Goal: Find specific page/section: Find specific page/section

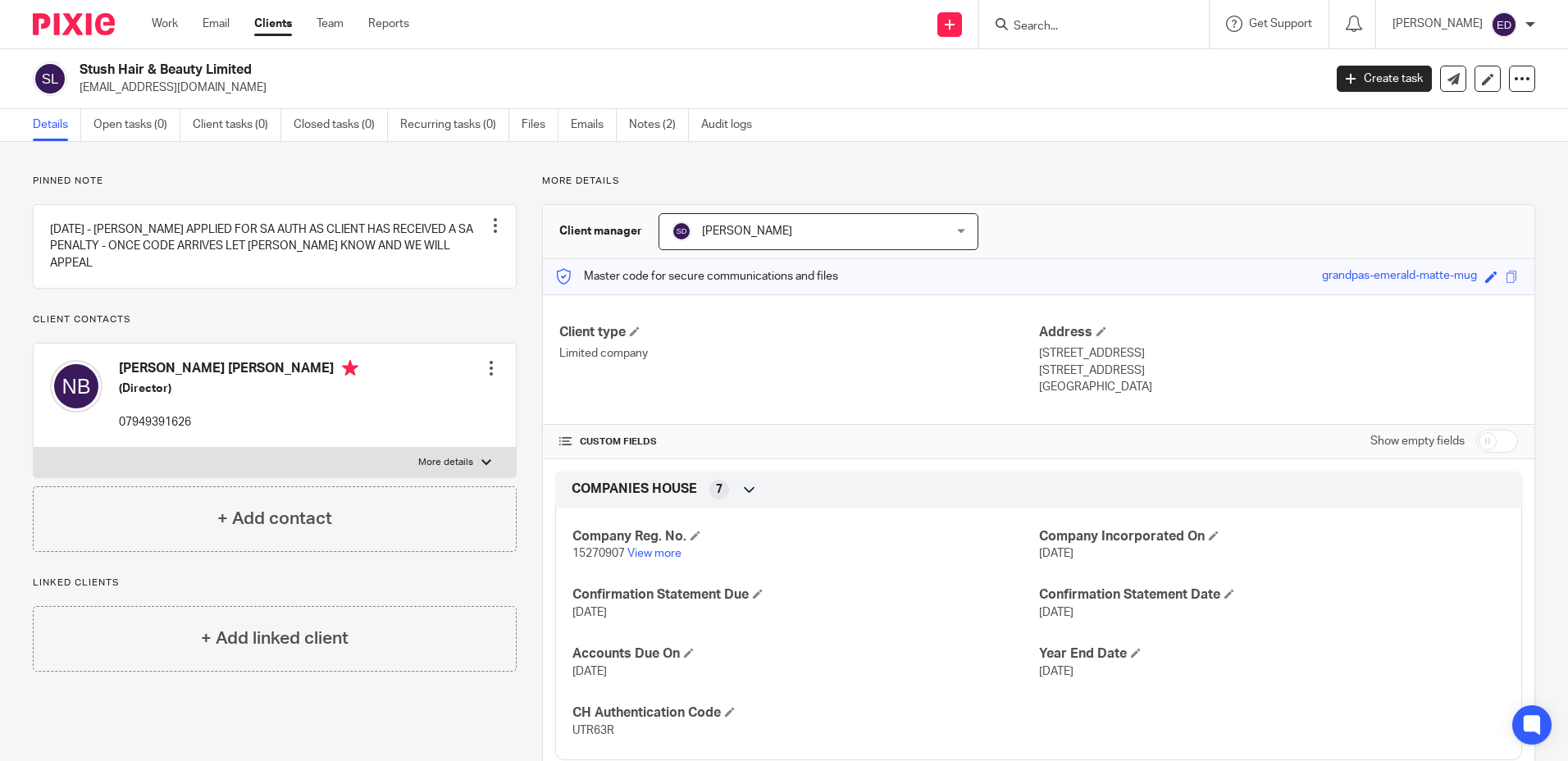
scroll to position [164, 0]
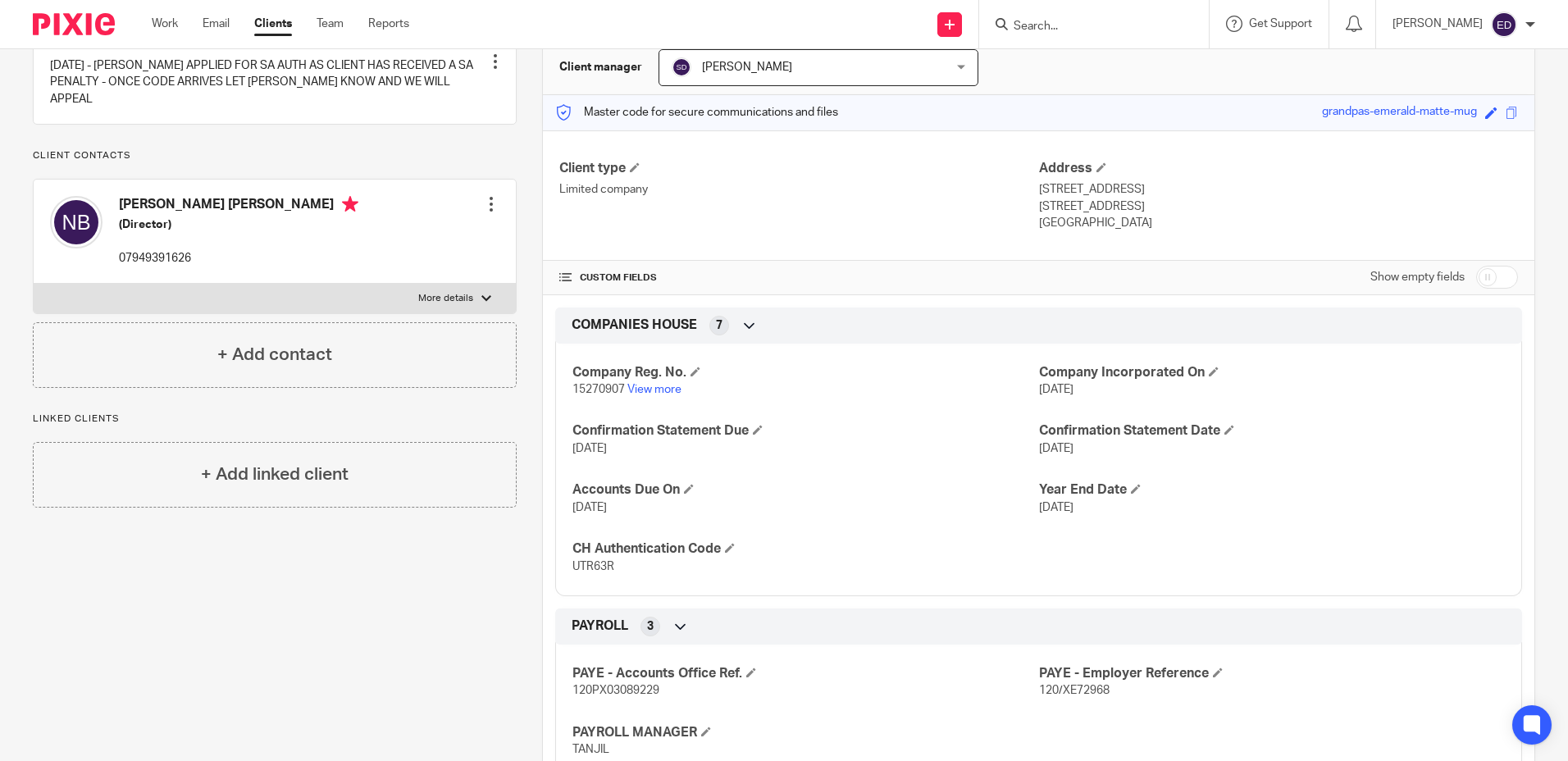
click at [1123, 32] on input "Search" at bounding box center [1086, 27] width 148 height 15
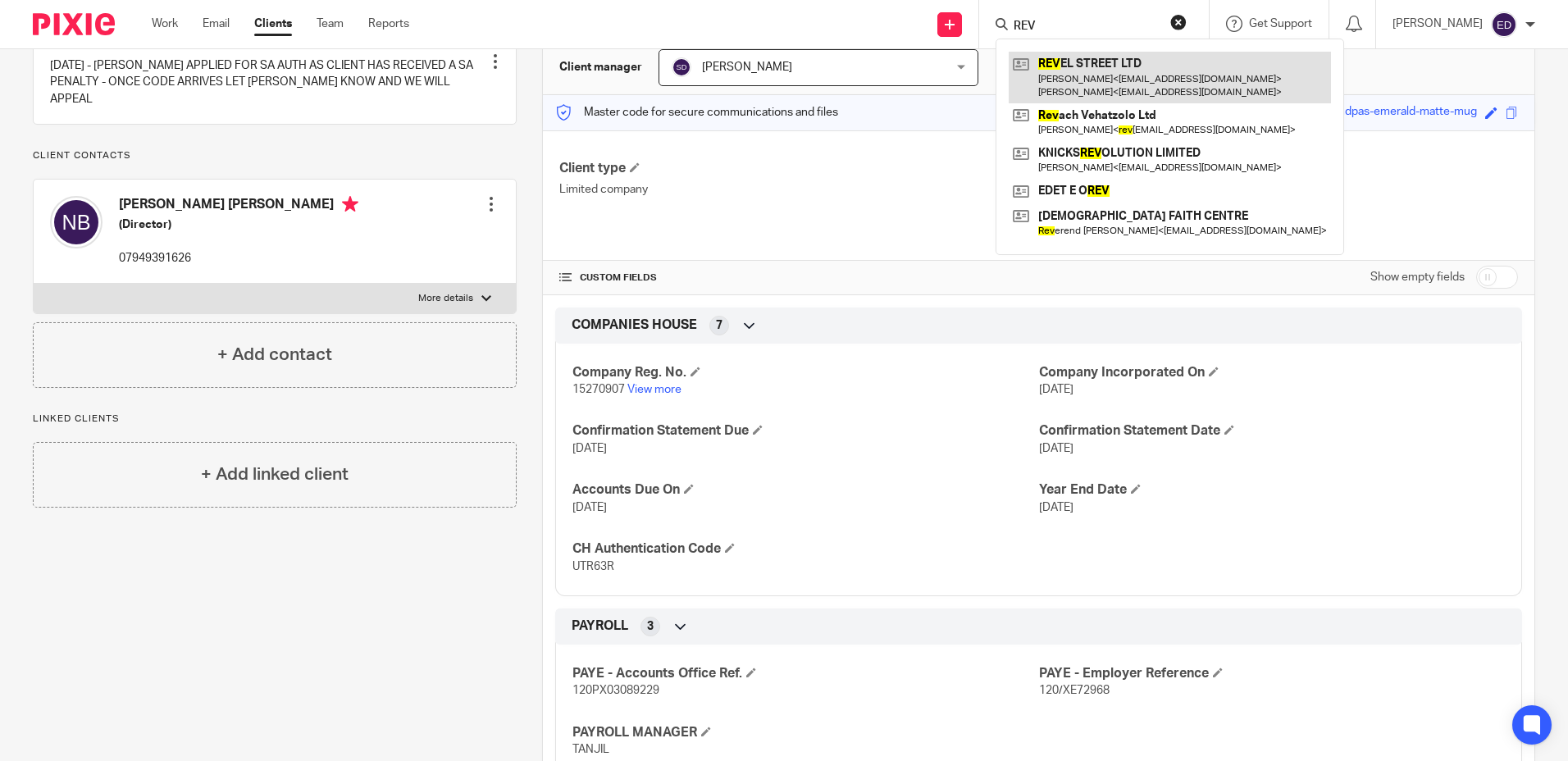
type input "REV"
click at [1123, 73] on link at bounding box center [1170, 77] width 323 height 51
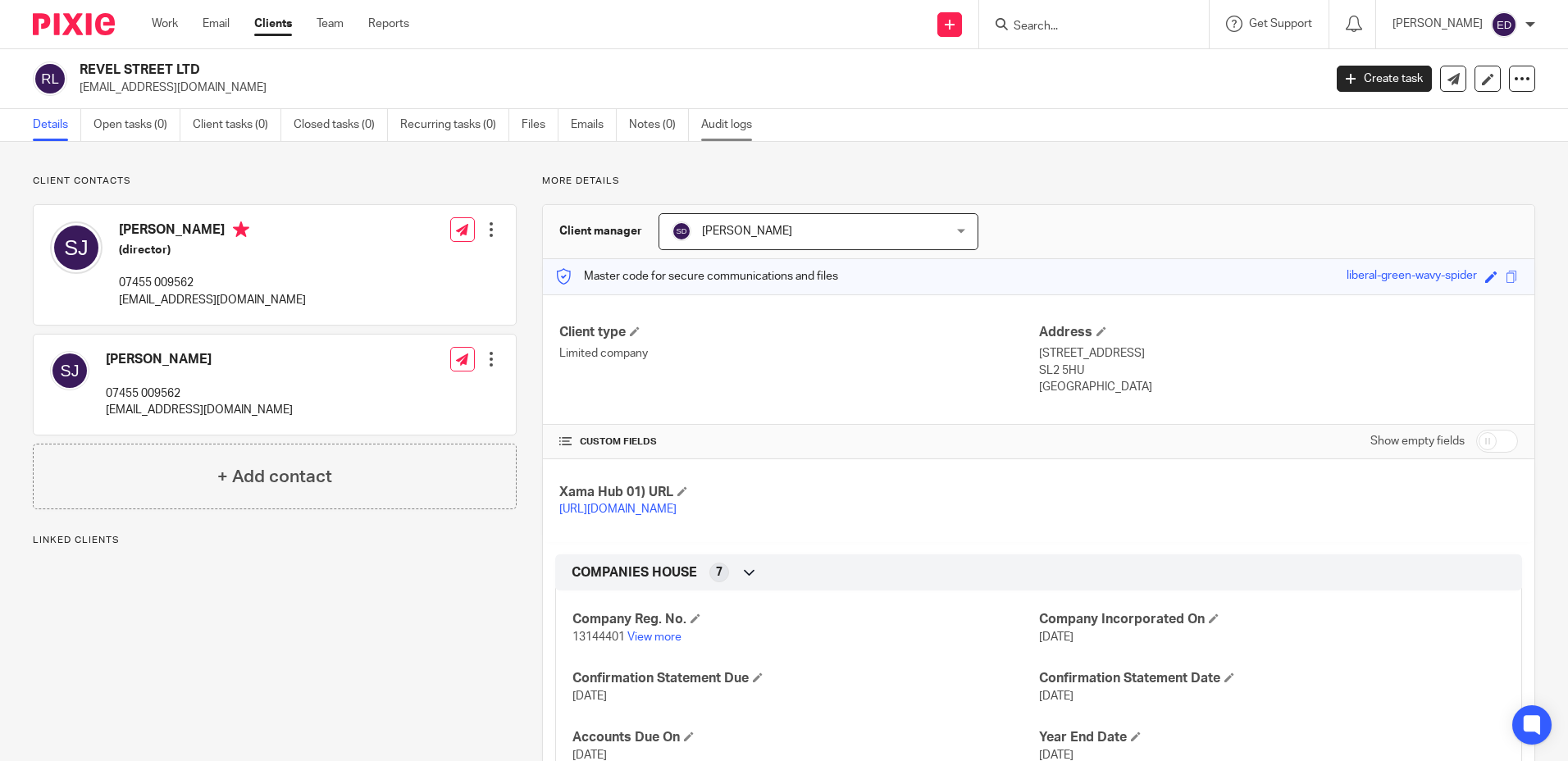
click at [726, 123] on link "Audit logs" at bounding box center [732, 125] width 63 height 32
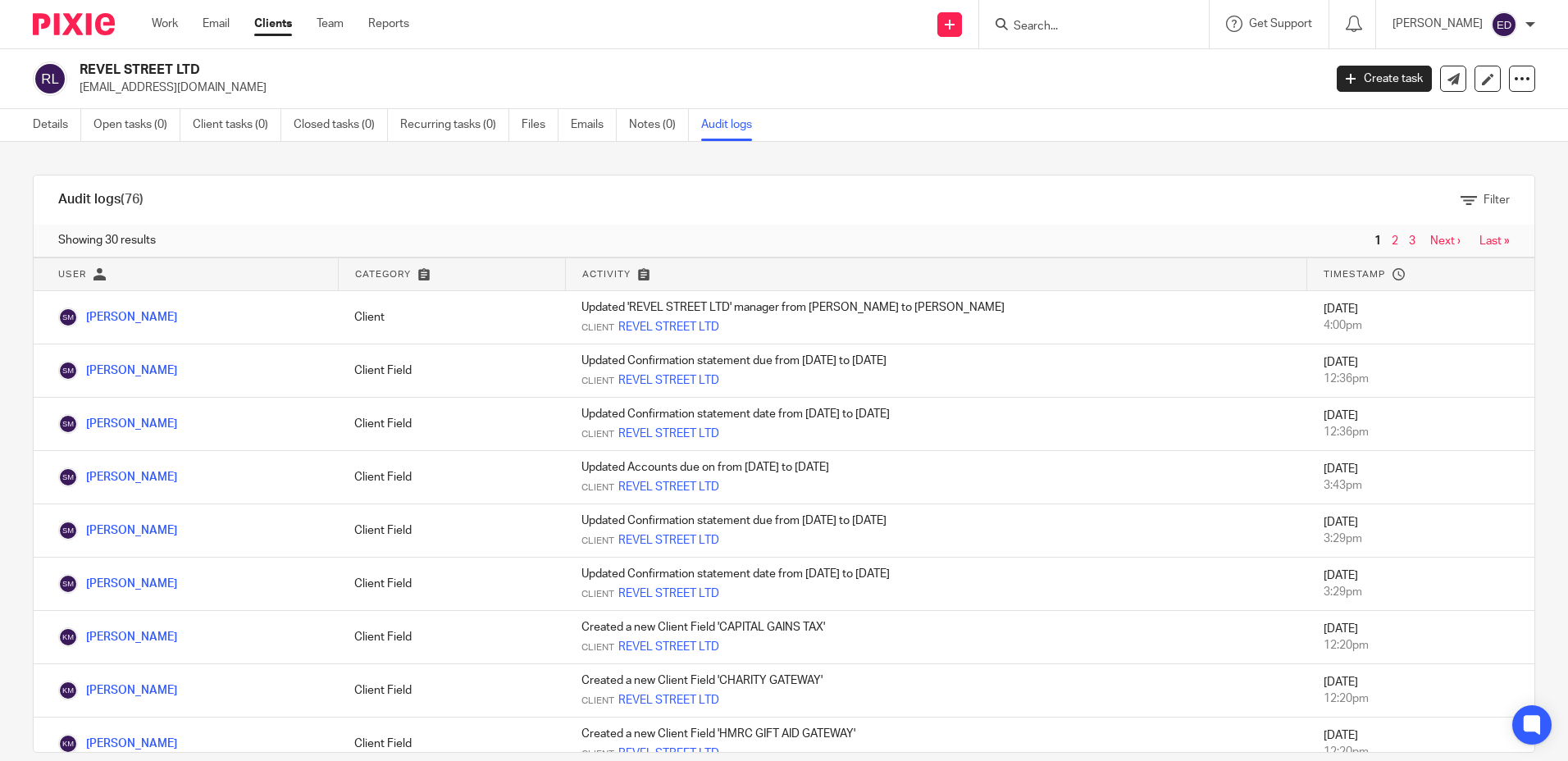
click at [635, 21] on div "Send new email Create task Add client Request signature Get Support Contact via…" at bounding box center [1000, 24] width 1134 height 48
click at [68, 129] on link "Details" at bounding box center [57, 125] width 48 height 32
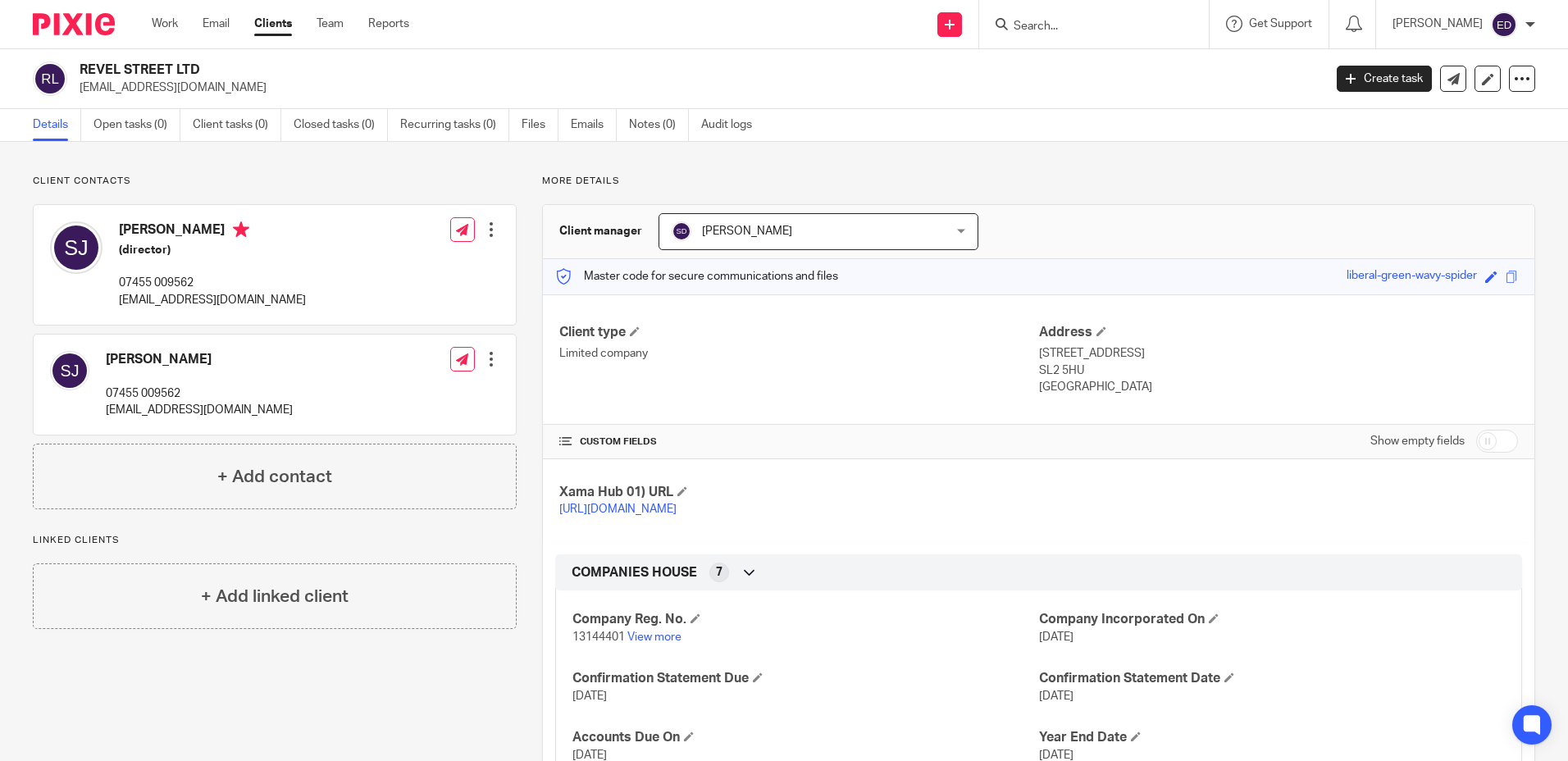
drag, startPoint x: 1061, startPoint y: 34, endPoint x: 1074, endPoint y: 34, distance: 13.0
click at [1065, 34] on input "Search" at bounding box center [1086, 27] width 148 height 15
type input "A"
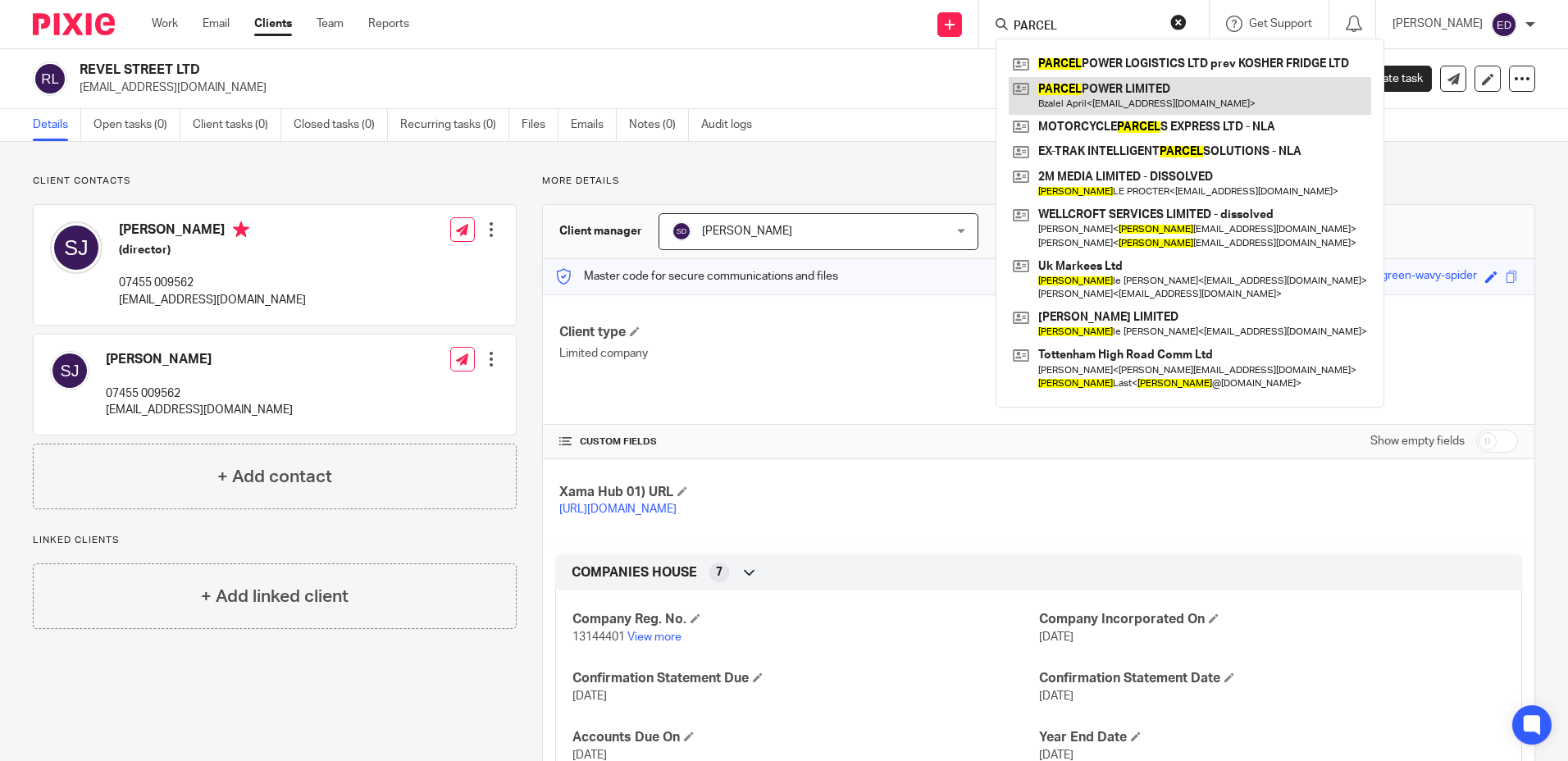
type input "PARCEL"
click at [1129, 93] on link at bounding box center [1189, 96] width 363 height 38
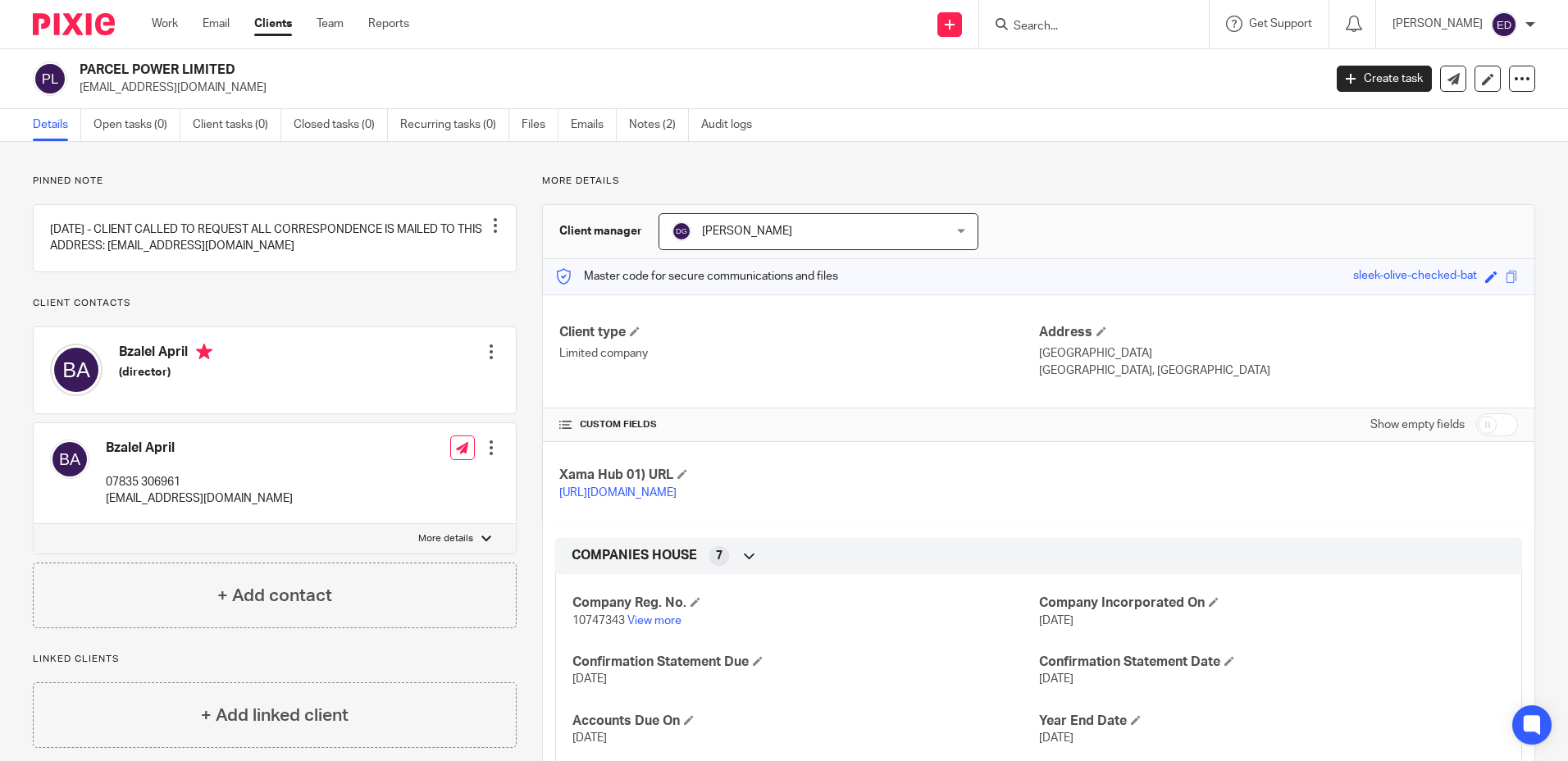
click at [1094, 21] on input "Search" at bounding box center [1086, 27] width 148 height 15
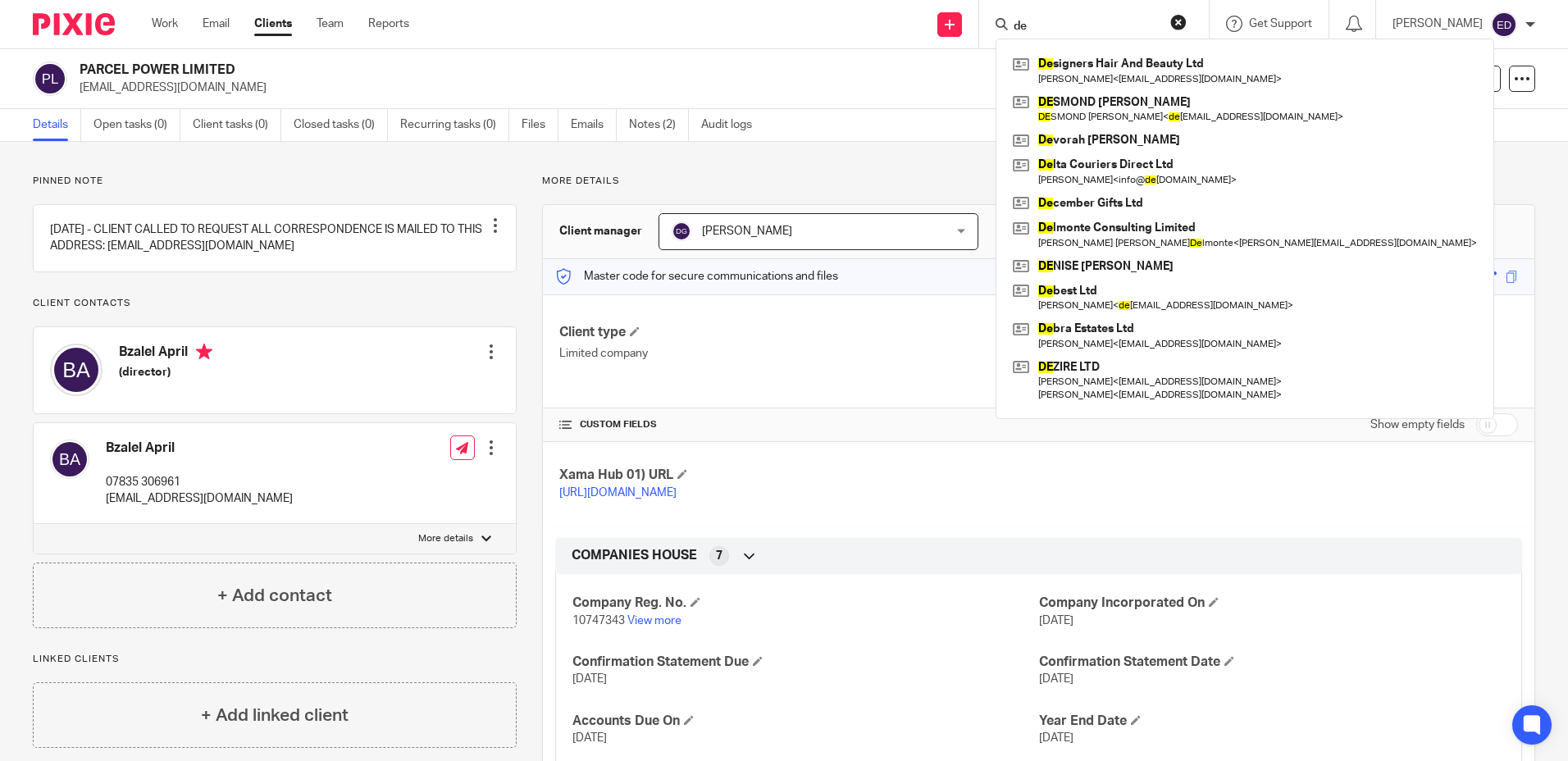
type input "d"
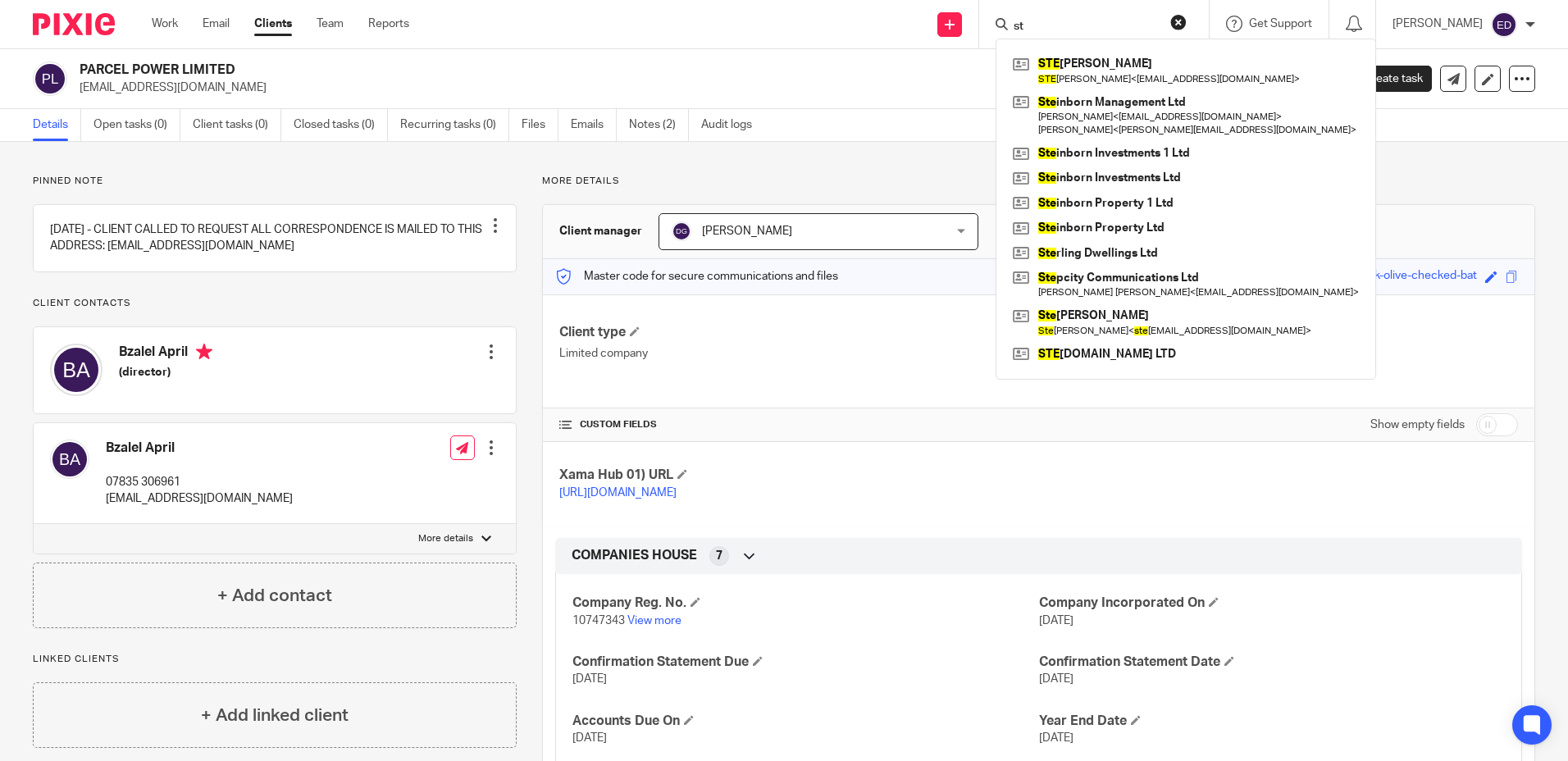
type input "s"
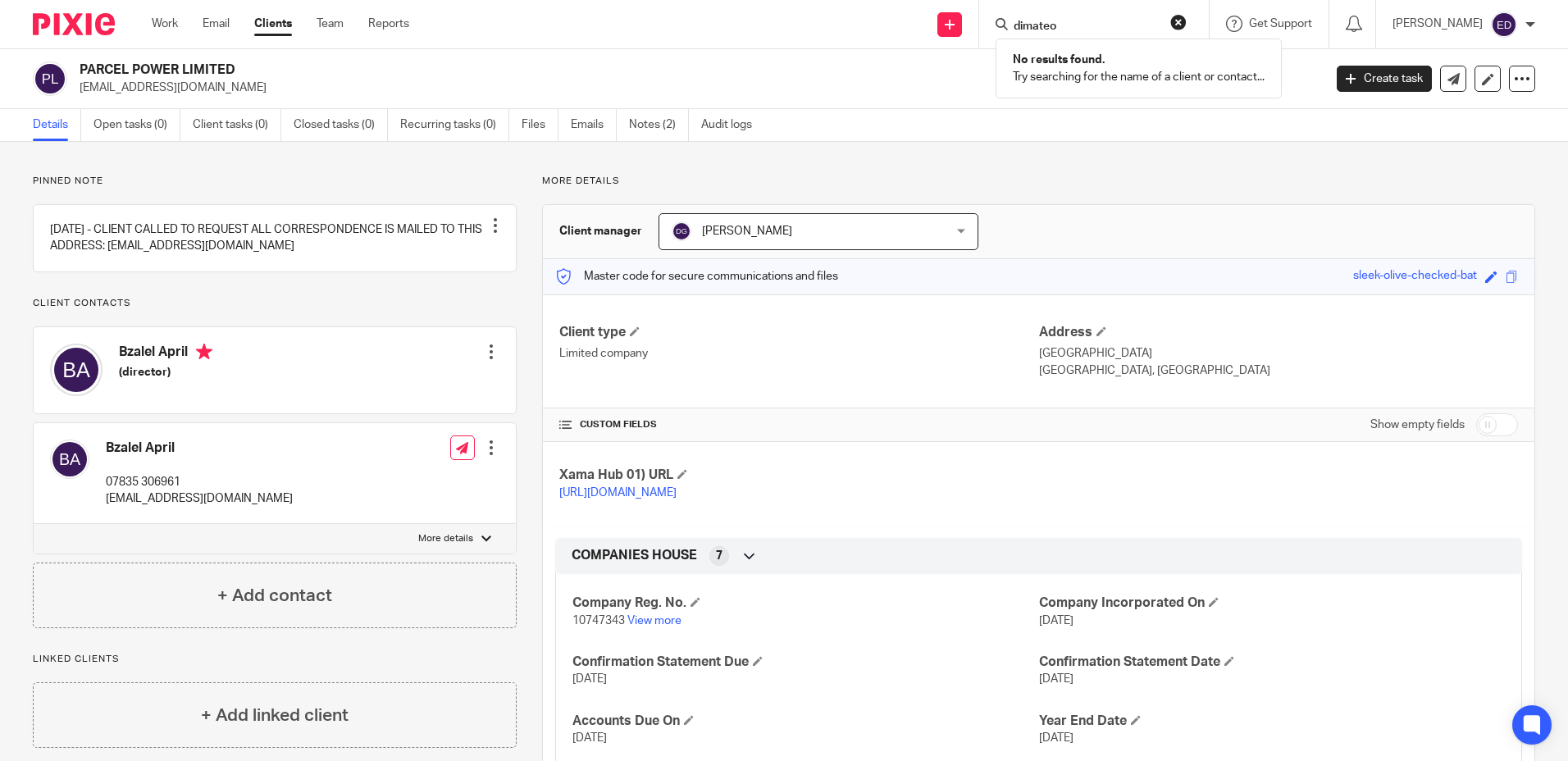
drag, startPoint x: 1125, startPoint y: 23, endPoint x: 1050, endPoint y: 23, distance: 75.0
click at [1050, 23] on div "dimateo" at bounding box center [1091, 24] width 191 height 21
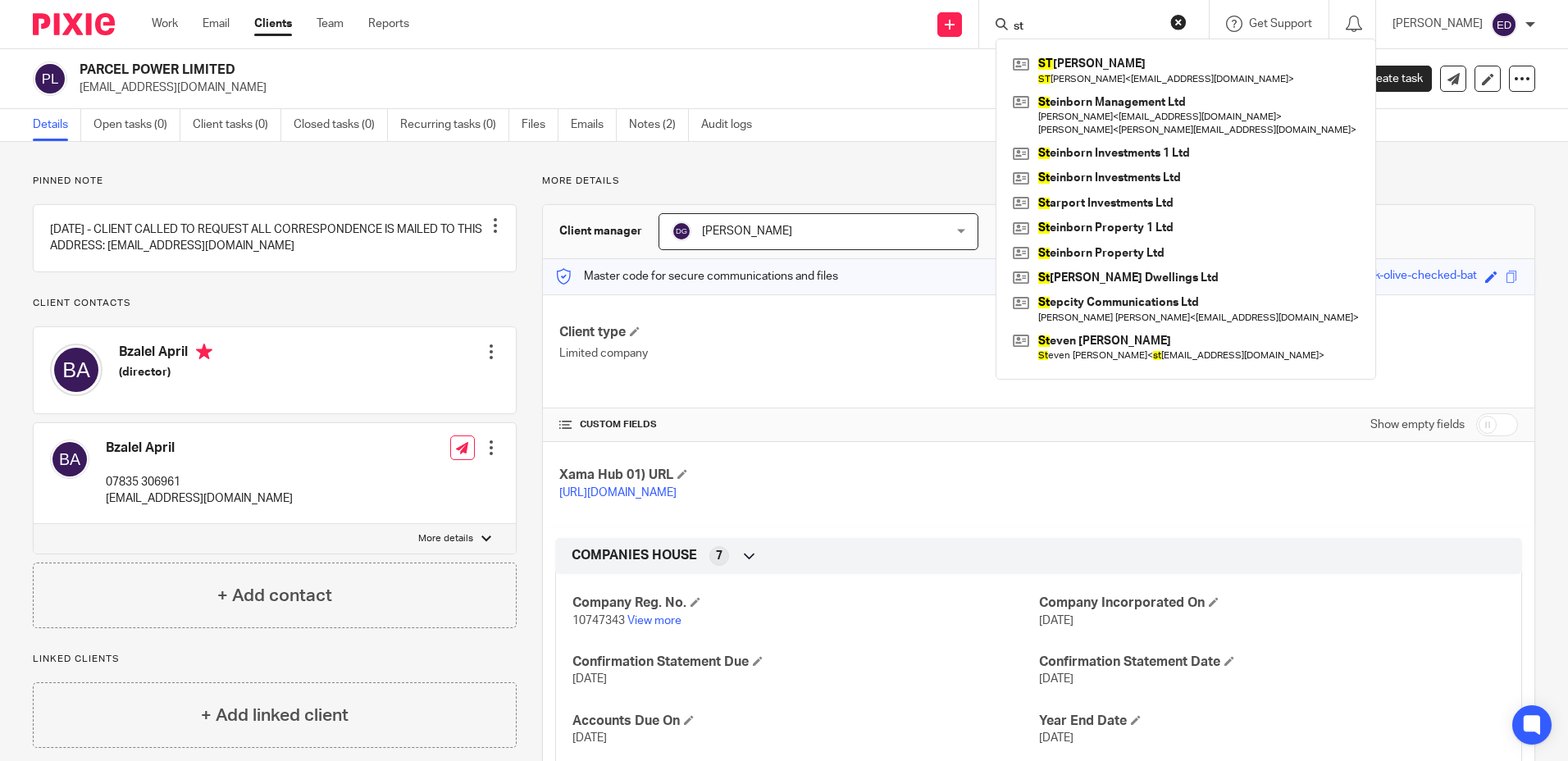
type input "s"
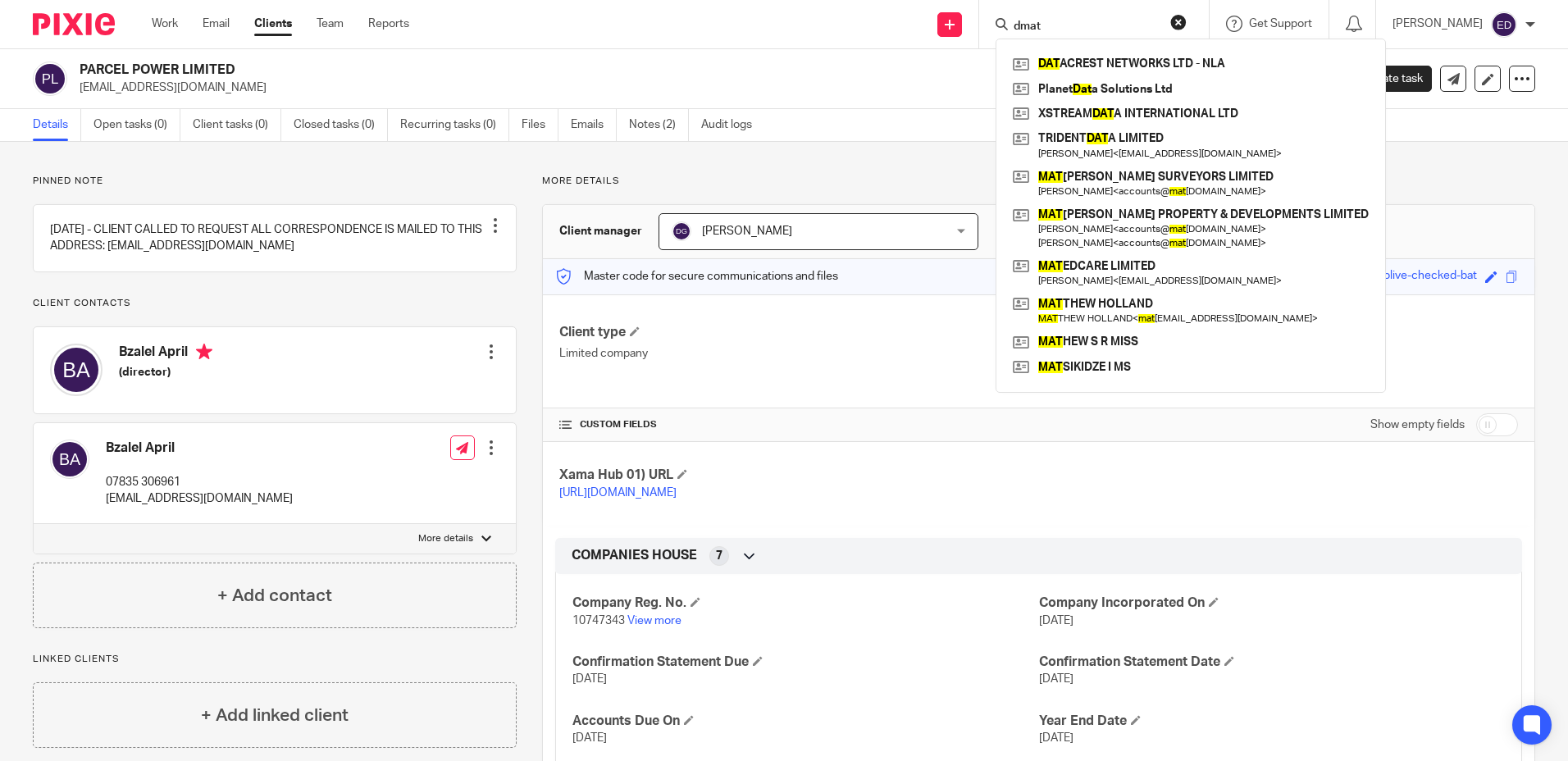
type input "dmat"
click at [1186, 26] on form "dmat" at bounding box center [1099, 24] width 175 height 21
click at [1186, 24] on button "reset" at bounding box center [1178, 22] width 16 height 16
